Goal: Navigation & Orientation: Find specific page/section

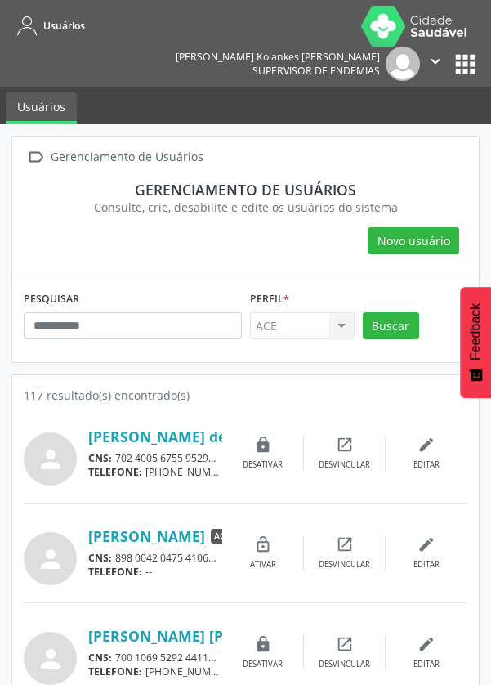
click at [429, 52] on icon "" at bounding box center [436, 61] width 18 height 18
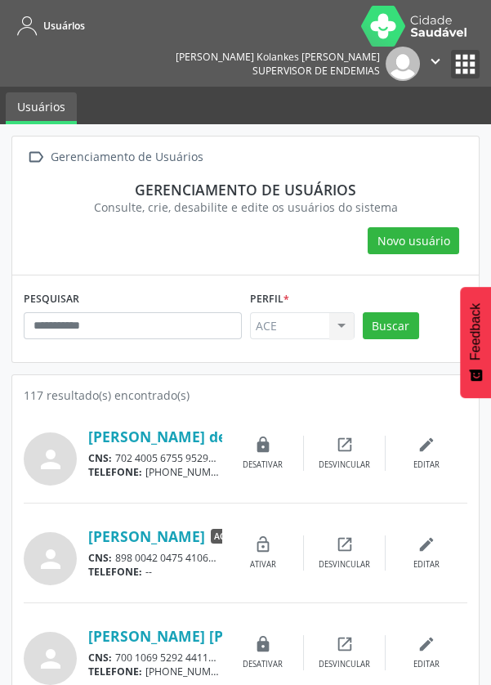
click at [466, 50] on button "apps" at bounding box center [465, 64] width 29 height 29
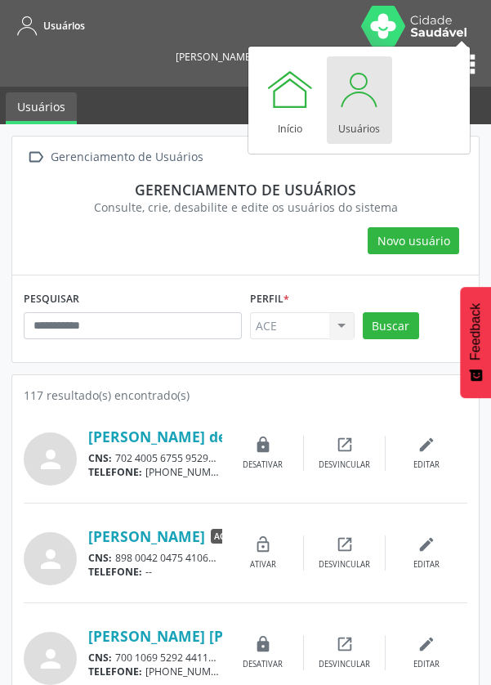
click at [357, 119] on div "Usuários" at bounding box center [359, 125] width 42 height 22
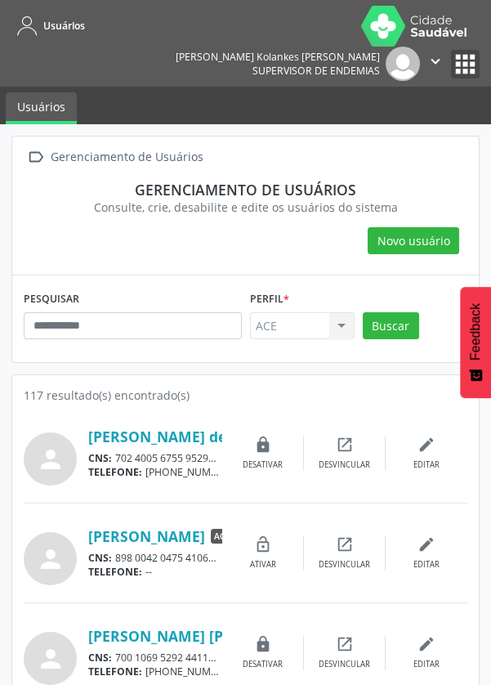
click at [462, 50] on button "apps" at bounding box center [465, 64] width 29 height 29
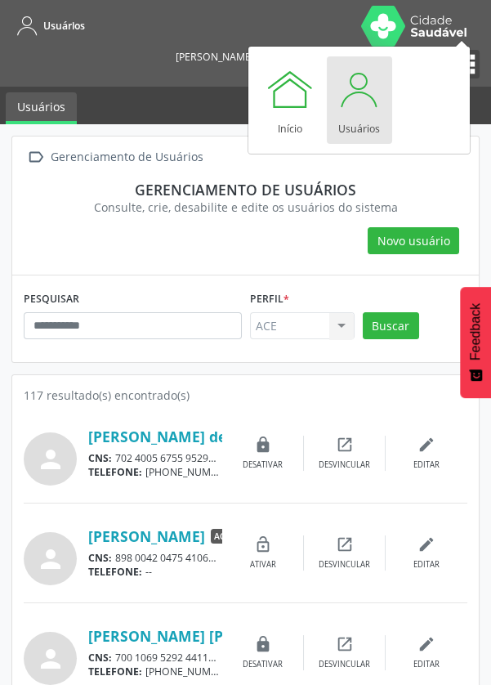
click at [468, 50] on button "apps" at bounding box center [465, 64] width 29 height 29
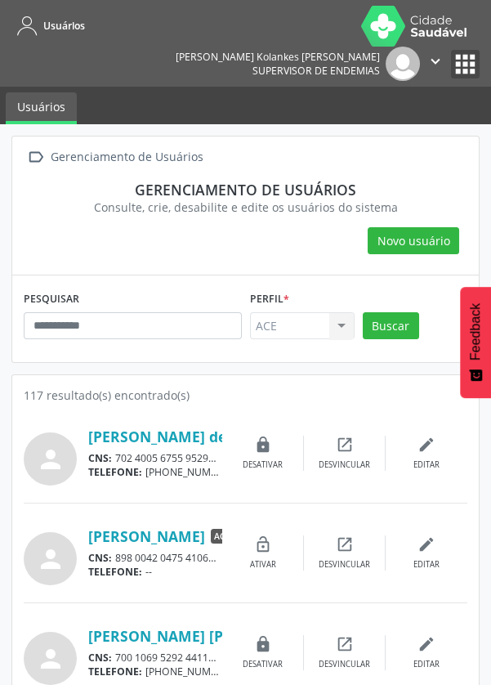
click at [471, 50] on button "apps" at bounding box center [465, 64] width 29 height 29
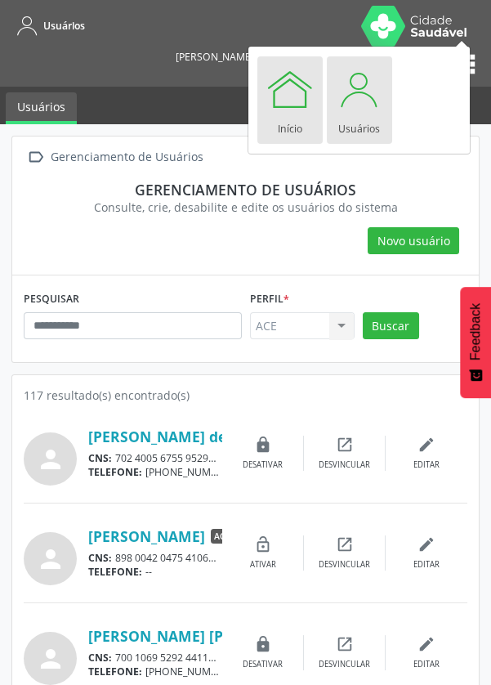
click at [291, 118] on div "Início" at bounding box center [290, 125] width 25 height 22
